Goal: Transaction & Acquisition: Purchase product/service

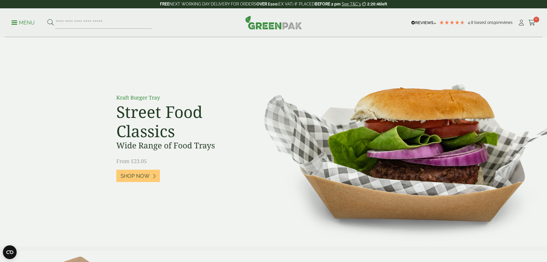
click at [20, 21] on p "Menu" at bounding box center [22, 22] width 23 height 7
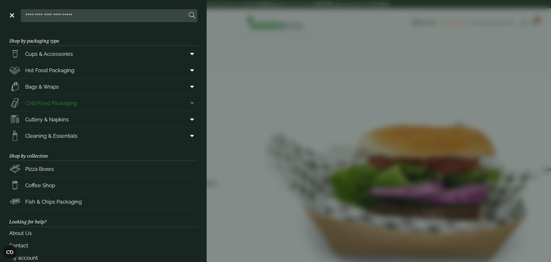
click at [52, 102] on span "Cold Food Packaging" at bounding box center [51, 103] width 52 height 8
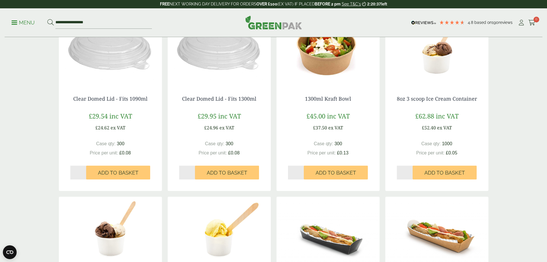
scroll to position [402, 0]
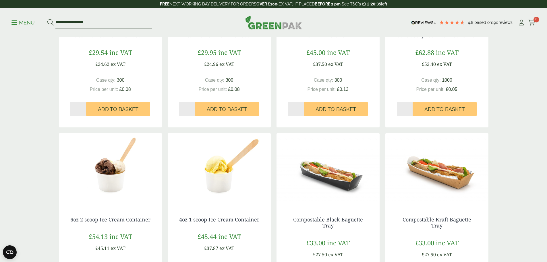
click at [214, 182] on img at bounding box center [219, 169] width 103 height 72
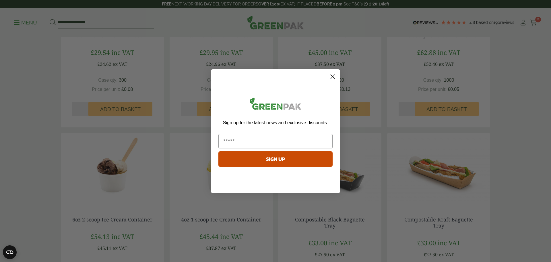
click at [333, 76] on icon "Close dialog" at bounding box center [333, 76] width 4 height 4
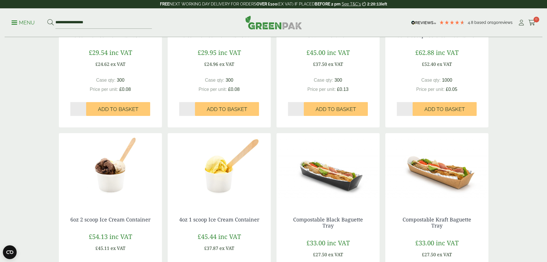
scroll to position [431, 0]
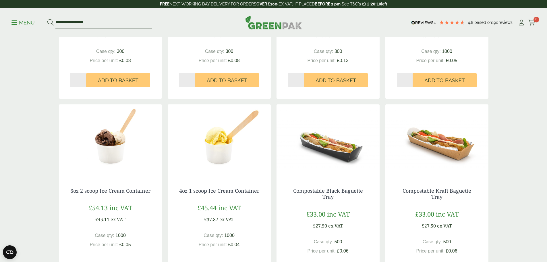
click at [108, 154] on img at bounding box center [110, 140] width 103 height 72
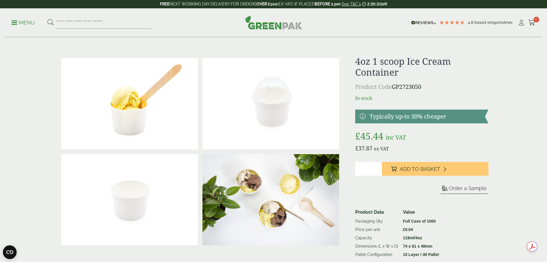
drag, startPoint x: 362, startPoint y: 167, endPoint x: 349, endPoint y: 171, distance: 12.9
click at [349, 171] on div "£" at bounding box center [273, 162] width 436 height 212
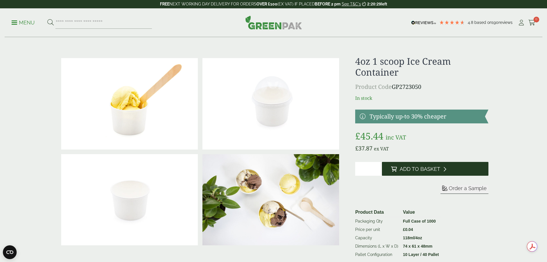
type input "*"
click at [409, 169] on span "Add to Basket" at bounding box center [420, 169] width 40 height 6
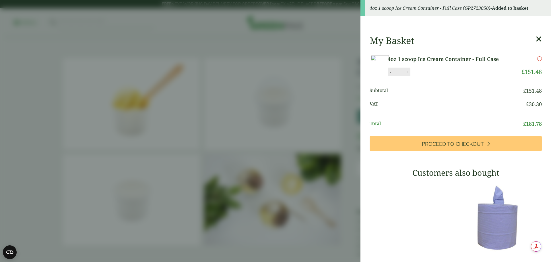
click at [536, 38] on icon at bounding box center [539, 39] width 6 height 8
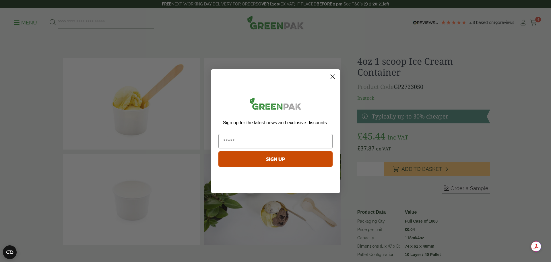
click at [335, 76] on circle "Close dialog" at bounding box center [332, 75] width 9 height 9
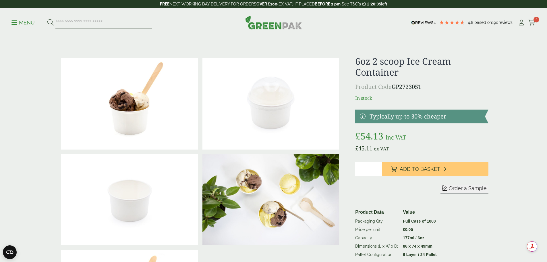
type input "*"
click at [377, 167] on input "*" at bounding box center [368, 169] width 27 height 14
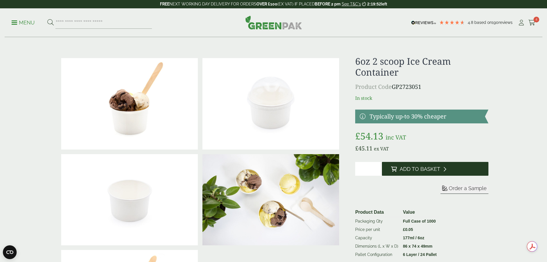
click at [423, 167] on span "Add to Basket" at bounding box center [420, 169] width 40 height 6
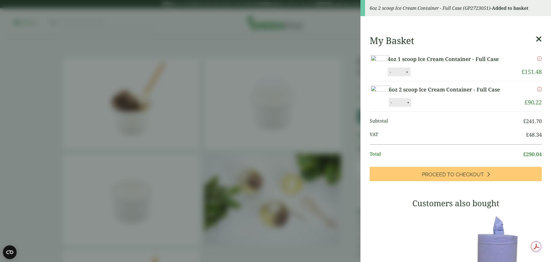
click at [536, 36] on icon at bounding box center [539, 39] width 6 height 8
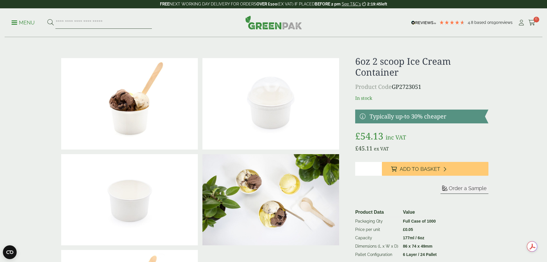
click at [87, 20] on input "search" at bounding box center [103, 23] width 96 height 12
type input "**********"
click at [47, 19] on button at bounding box center [50, 22] width 6 height 7
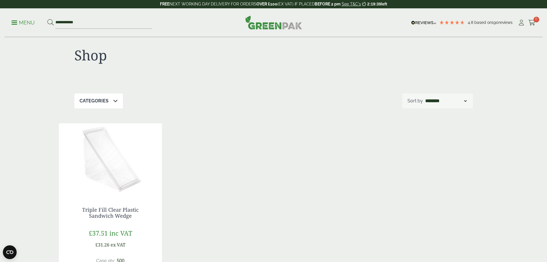
scroll to position [29, 0]
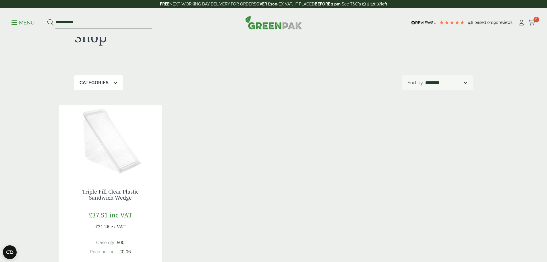
click at [102, 152] on img at bounding box center [110, 141] width 103 height 72
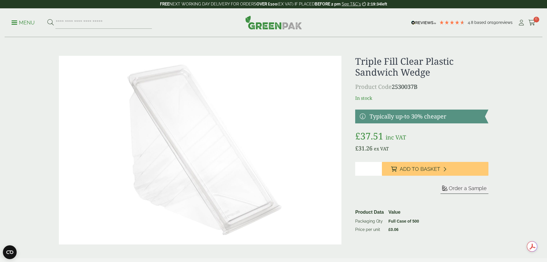
type input "*"
click at [378, 166] on input "*" at bounding box center [368, 169] width 27 height 14
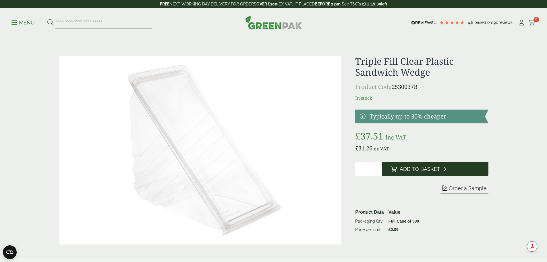
click at [422, 169] on span "Add to Basket" at bounding box center [420, 169] width 40 height 6
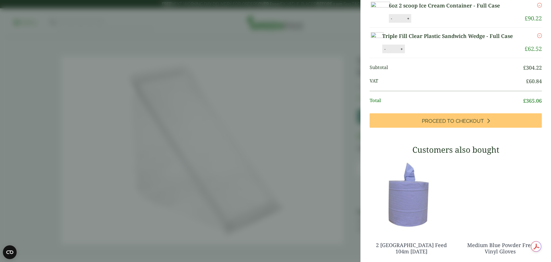
scroll to position [86, 0]
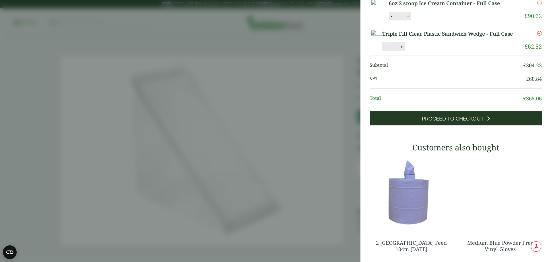
click at [426, 122] on span "Proceed to Checkout" at bounding box center [453, 118] width 62 height 6
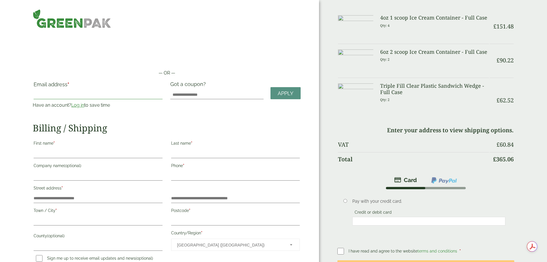
type input "**********"
click at [84, 102] on link "Log in" at bounding box center [77, 104] width 13 height 5
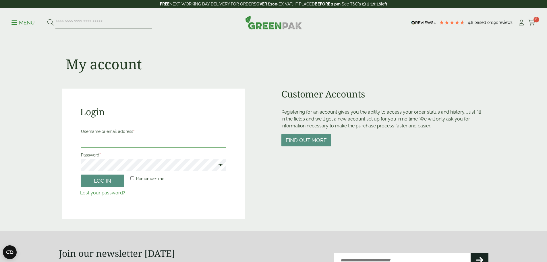
click at [112, 140] on input "Username or email address *" at bounding box center [153, 141] width 145 height 12
type input "**********"
click at [81, 174] on button "Log in" at bounding box center [102, 180] width 43 height 12
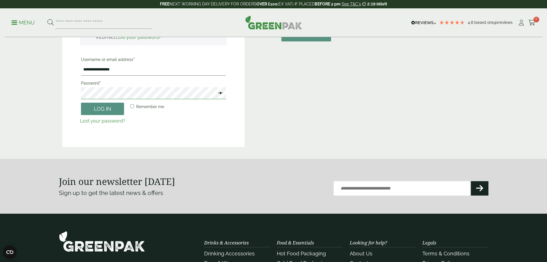
scroll to position [40, 0]
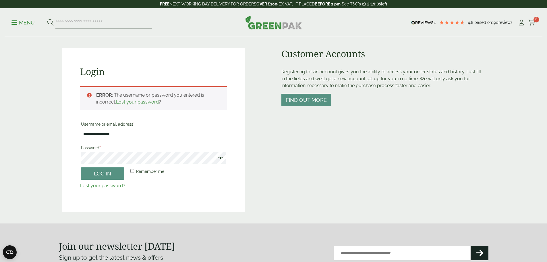
click at [77, 158] on div "**********" at bounding box center [153, 129] width 182 height 163
click at [81, 167] on button "Log in" at bounding box center [102, 173] width 43 height 12
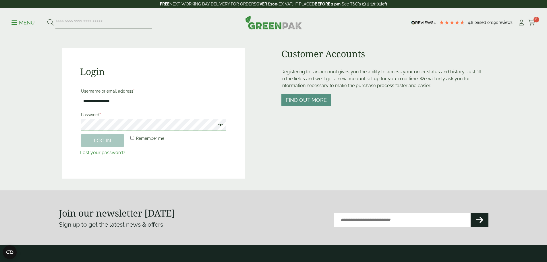
scroll to position [126, 0]
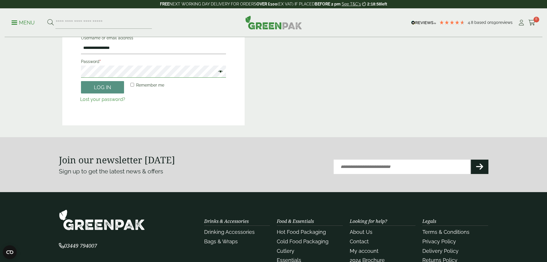
click at [81, 81] on button "Log in" at bounding box center [102, 87] width 43 height 12
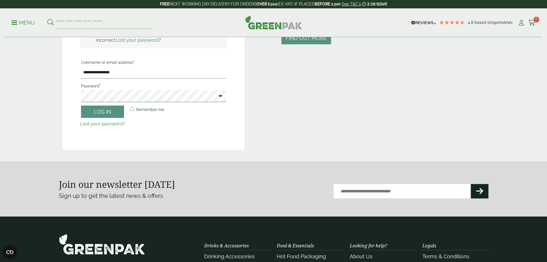
scroll to position [11, 0]
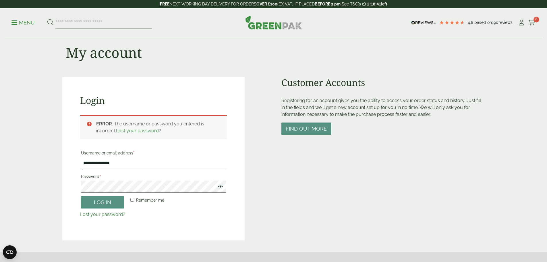
click at [101, 213] on link "Lost your password?" at bounding box center [102, 213] width 45 height 5
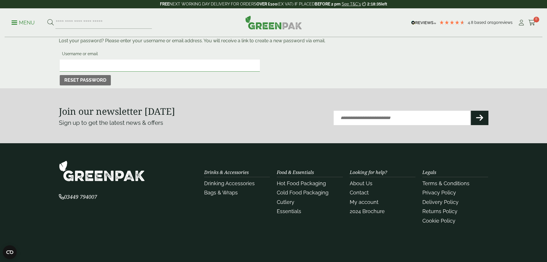
click at [93, 67] on input "Username or email" at bounding box center [160, 65] width 200 height 12
type input "**********"
click at [85, 79] on button "Reset password" at bounding box center [85, 80] width 51 height 10
click at [529, 21] on icon at bounding box center [531, 23] width 7 height 6
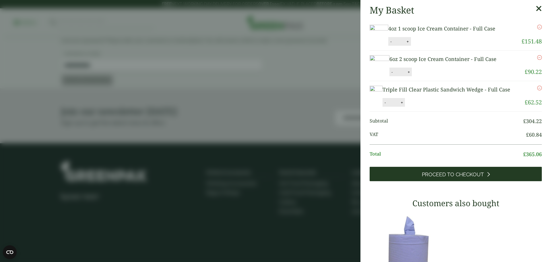
click at [456, 177] on span "Proceed to Checkout" at bounding box center [453, 174] width 62 height 6
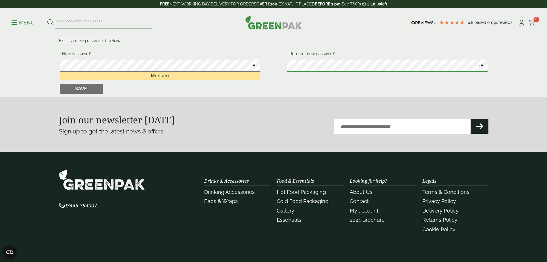
click at [60, 84] on button "Save" at bounding box center [81, 89] width 43 height 10
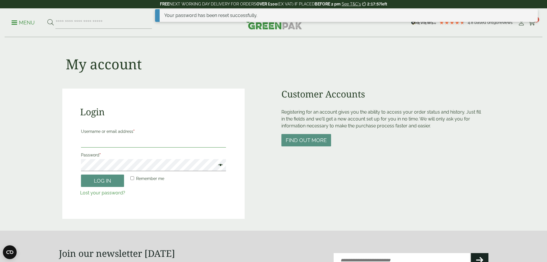
click at [132, 144] on input "Username or email address *" at bounding box center [153, 141] width 145 height 12
type input "**********"
click at [81, 174] on button "Log in" at bounding box center [102, 180] width 43 height 12
click at [113, 181] on button "Log in" at bounding box center [102, 180] width 43 height 12
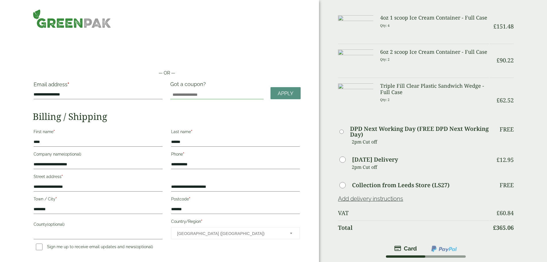
paste input "**********"
type input "**********"
click at [283, 91] on span "Apply" at bounding box center [286, 93] width 16 height 6
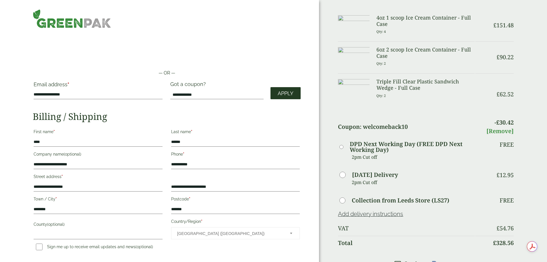
click at [280, 90] on span "Apply" at bounding box center [286, 93] width 16 height 6
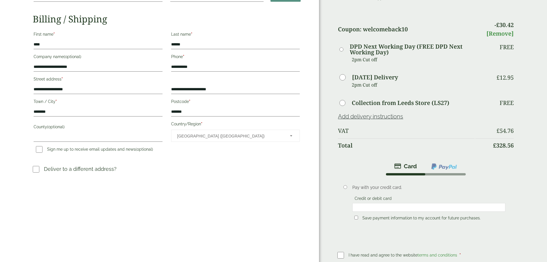
scroll to position [115, 0]
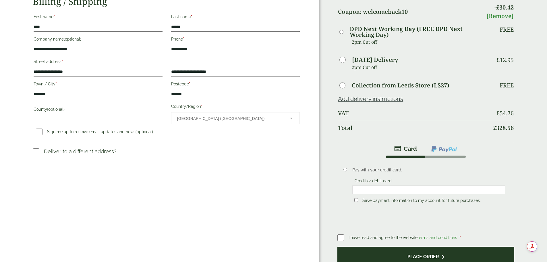
click at [403, 253] on button "Place order" at bounding box center [425, 255] width 177 height 19
